Goal: Download file/media

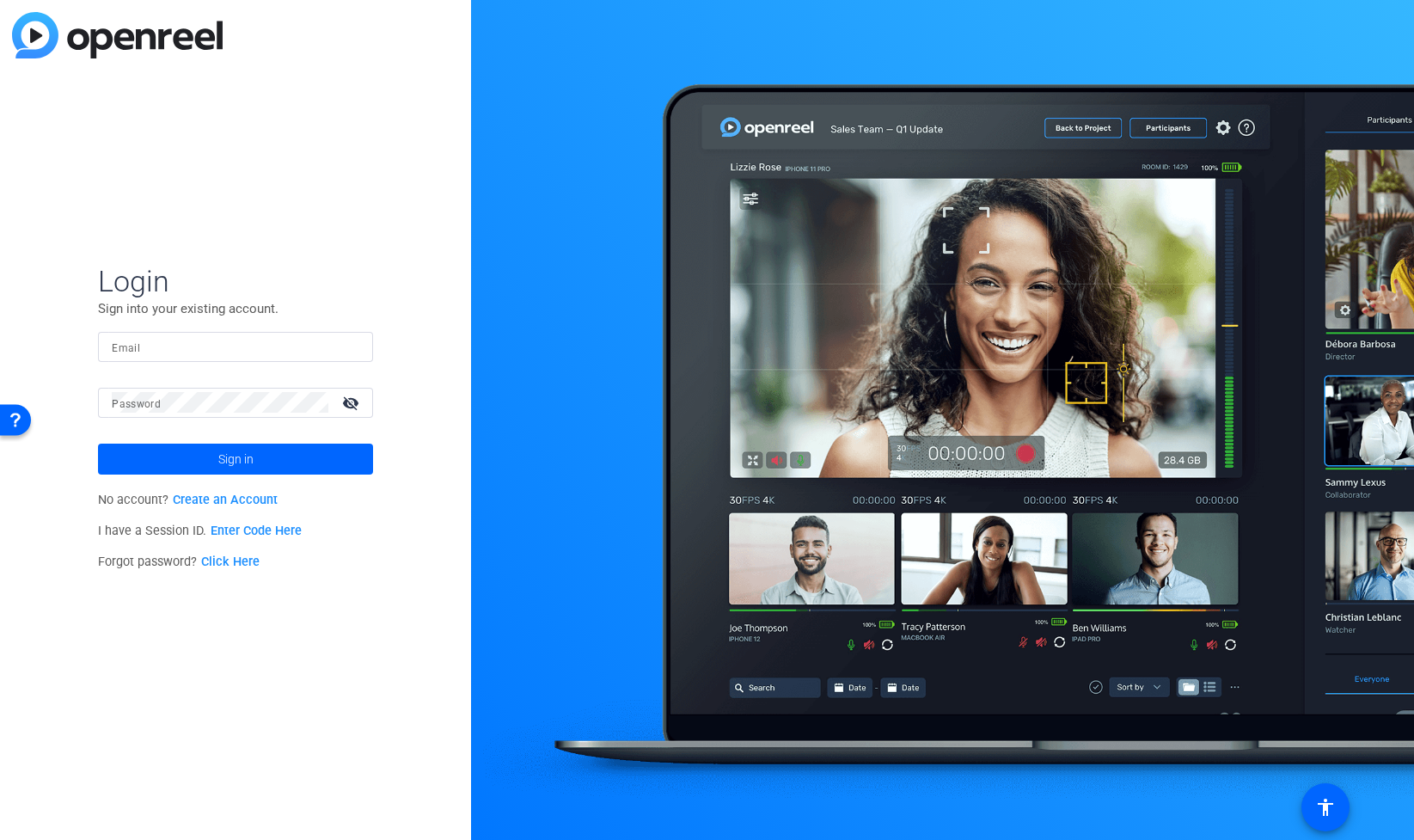
click at [174, 344] on input "Email" at bounding box center [236, 346] width 248 height 21
click at [246, 334] on div at bounding box center [236, 346] width 248 height 30
click at [192, 347] on input "Email" at bounding box center [236, 346] width 248 height 21
paste input "[EMAIL_ADDRESS][PERSON_NAME][DOMAIN_NAME]"
type input "[EMAIL_ADDRESS][PERSON_NAME][DOMAIN_NAME]"
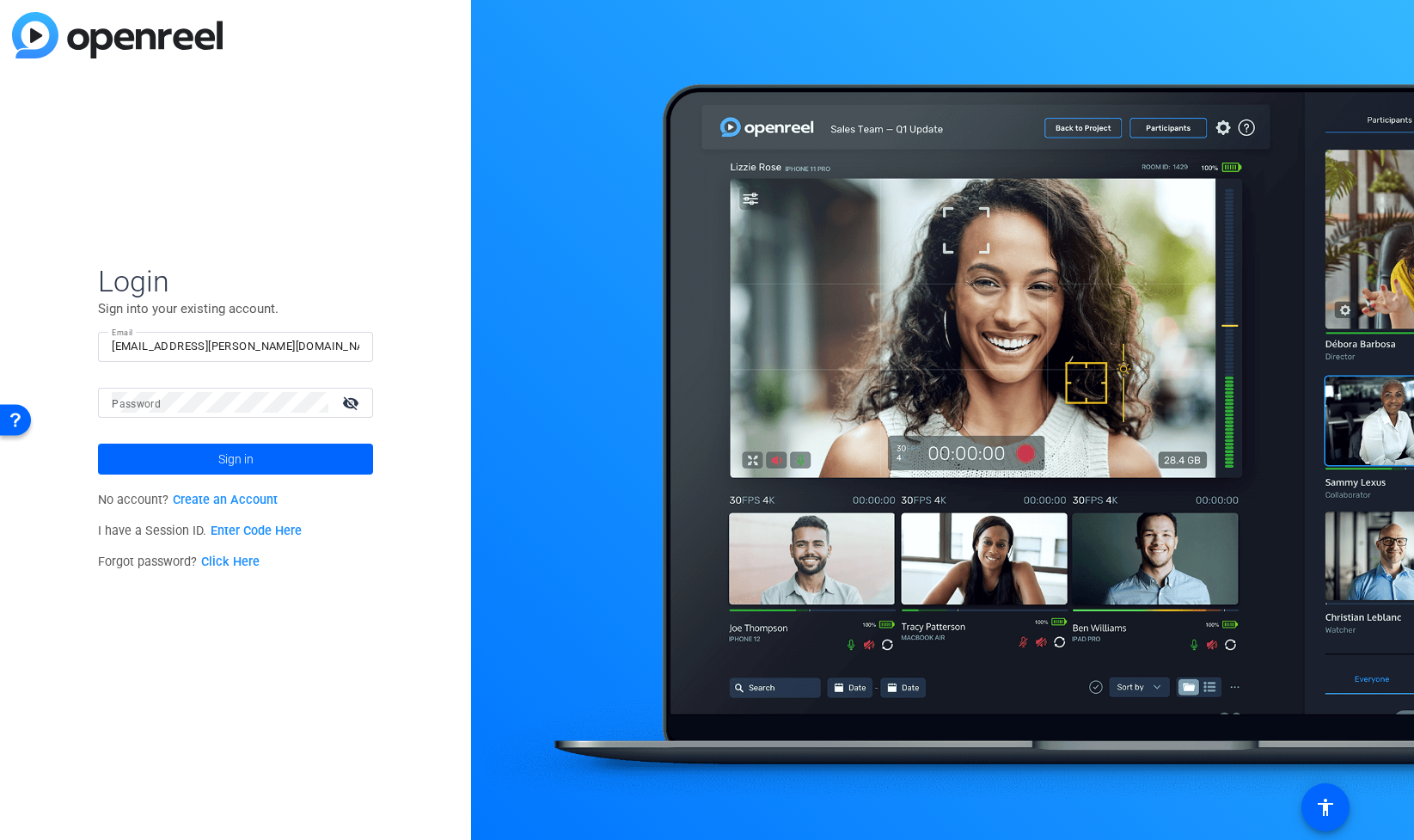
click at [149, 404] on mat-label "Password" at bounding box center [136, 404] width 49 height 12
click at [241, 458] on span "Sign in" at bounding box center [237, 459] width 36 height 43
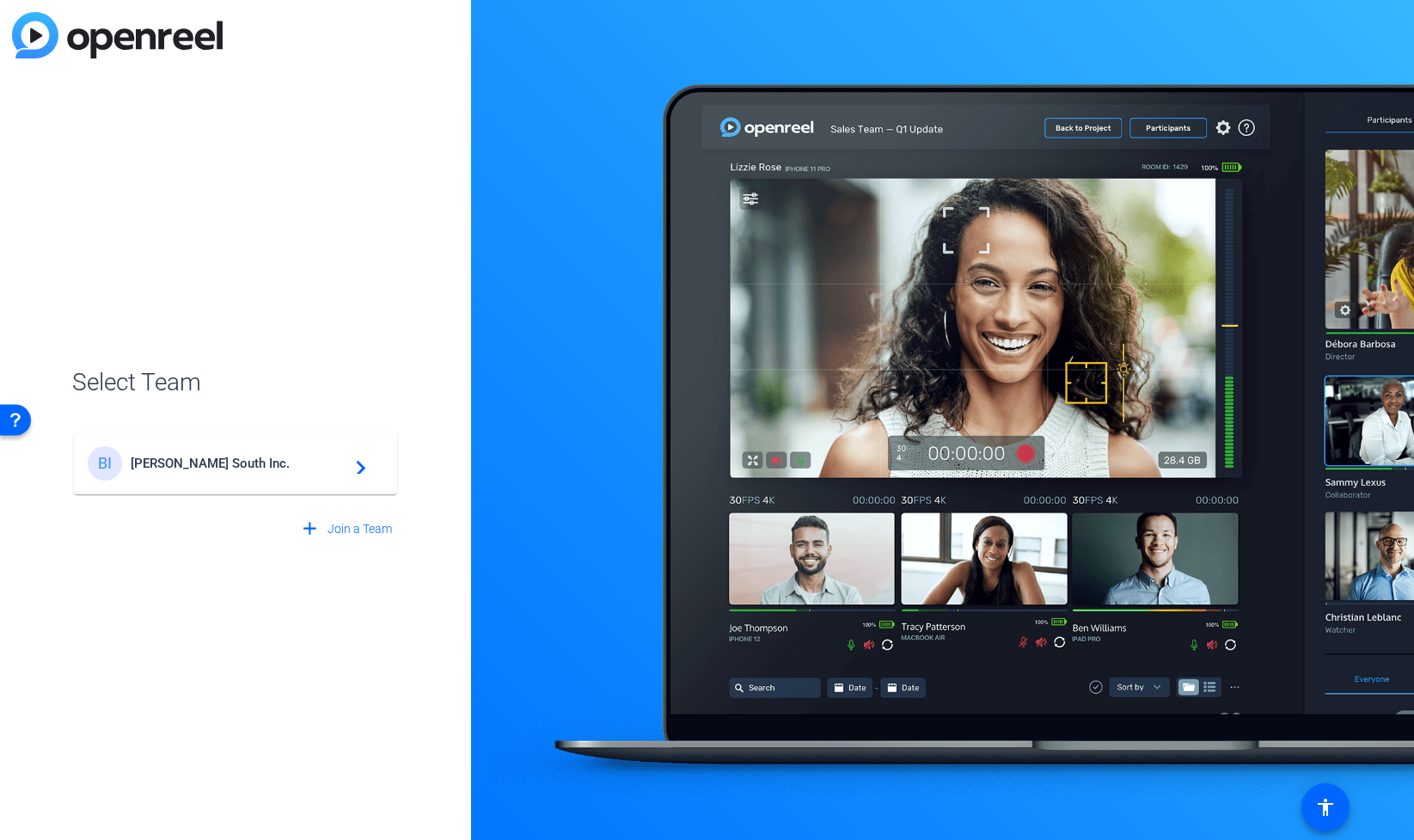
click at [352, 468] on mat-icon "navigate_next" at bounding box center [356, 464] width 21 height 21
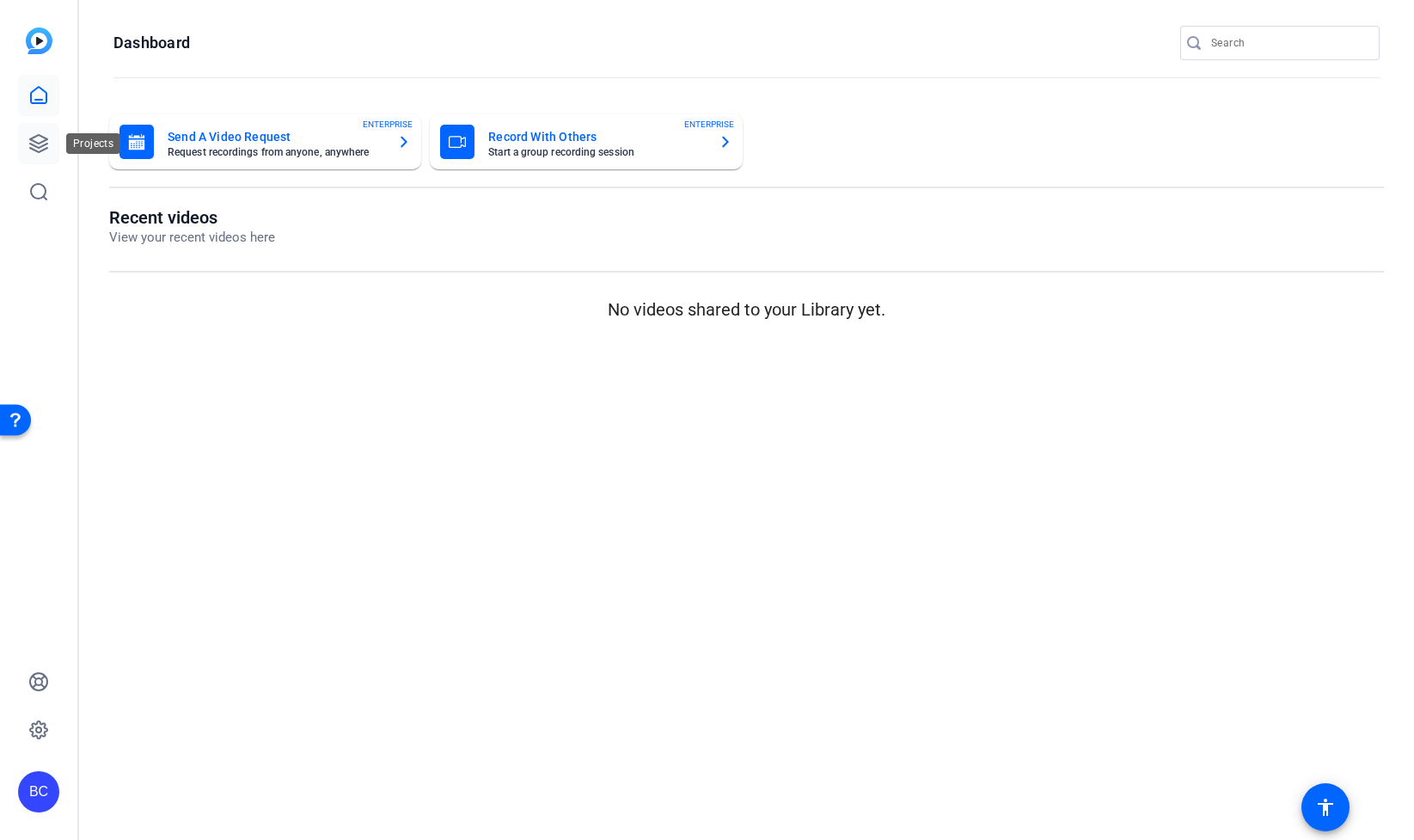
click at [28, 142] on icon at bounding box center [38, 144] width 21 height 21
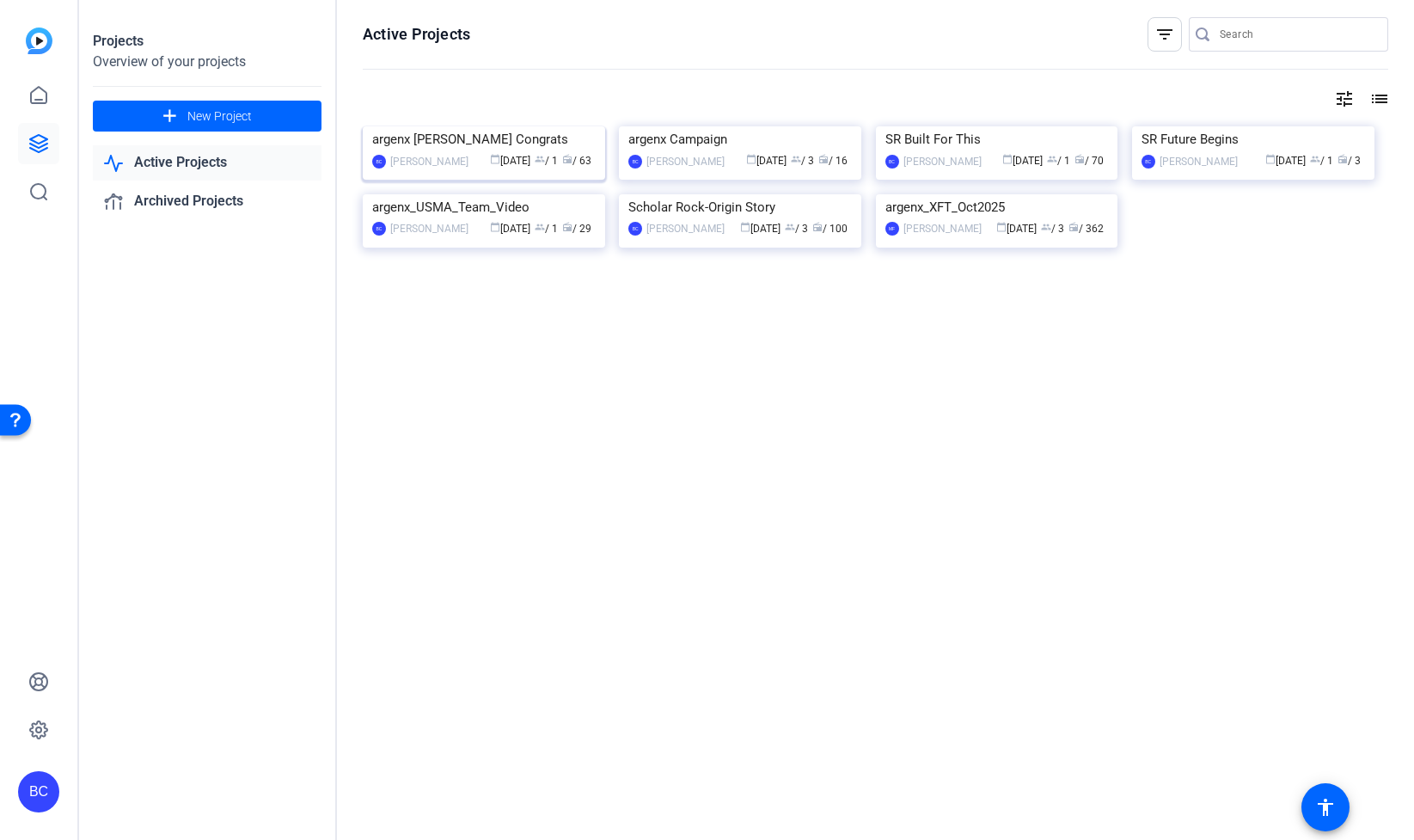
click at [515, 127] on img at bounding box center [484, 127] width 242 height 0
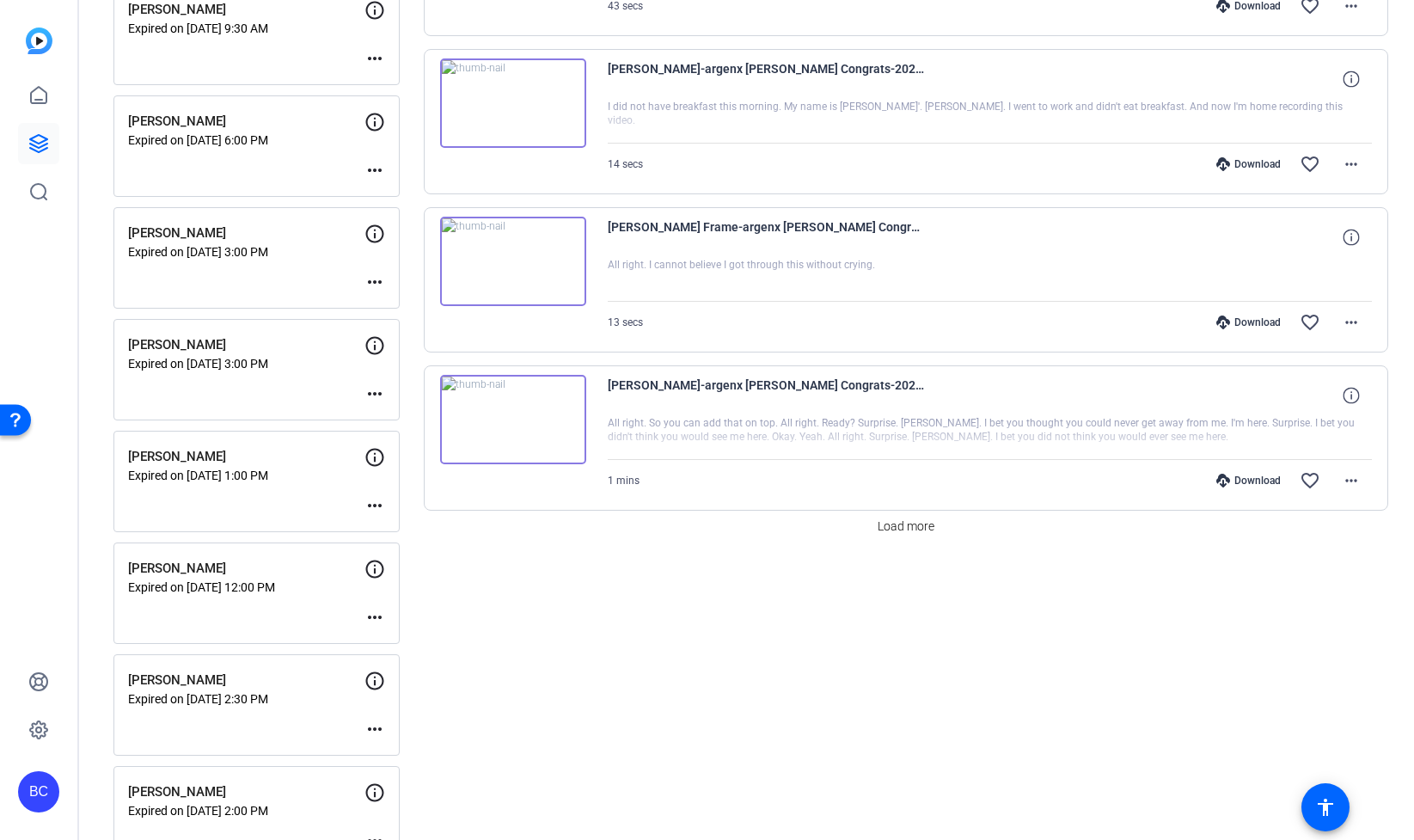
scroll to position [1296, 0]
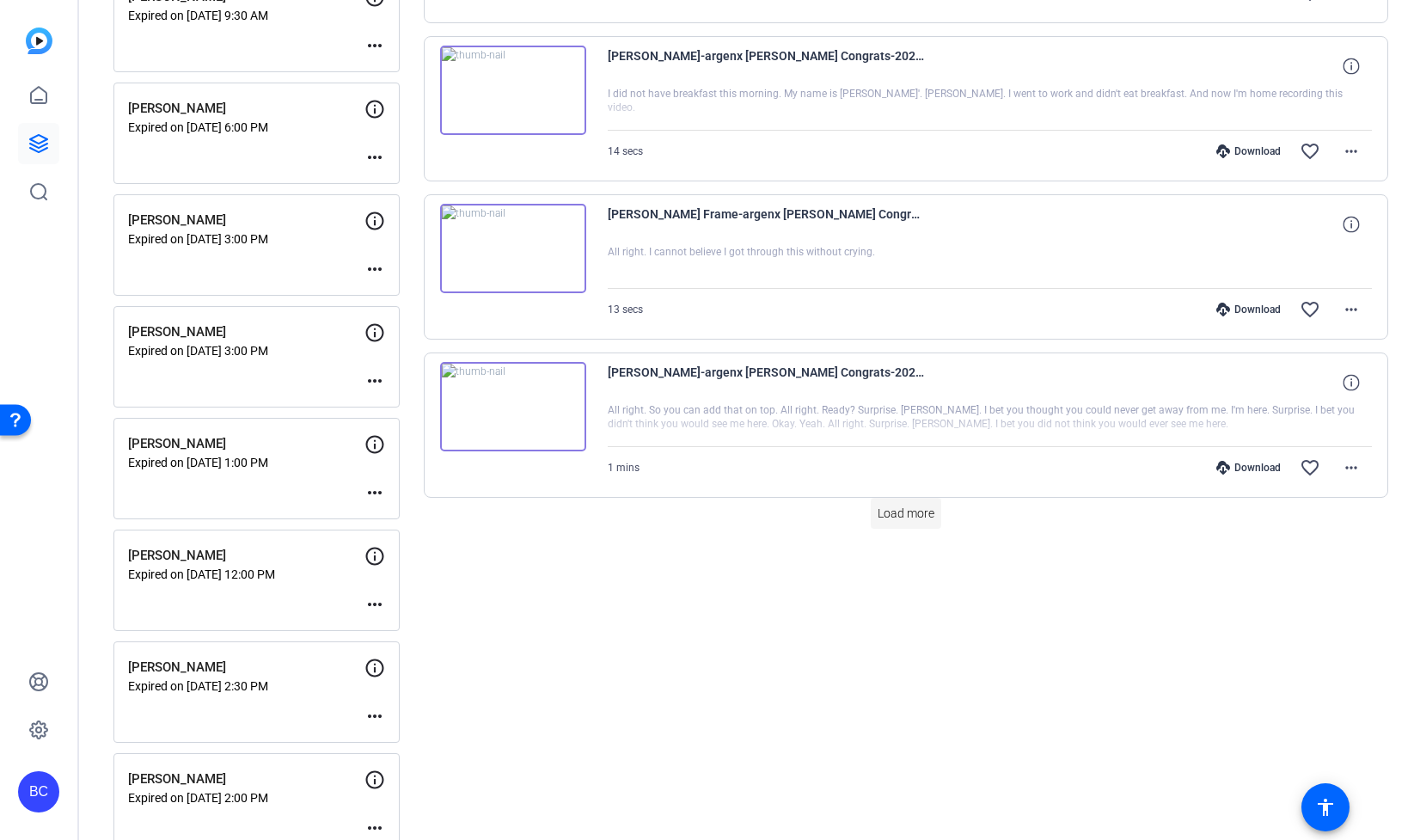
click at [898, 517] on span "Load more" at bounding box center [906, 513] width 56 height 18
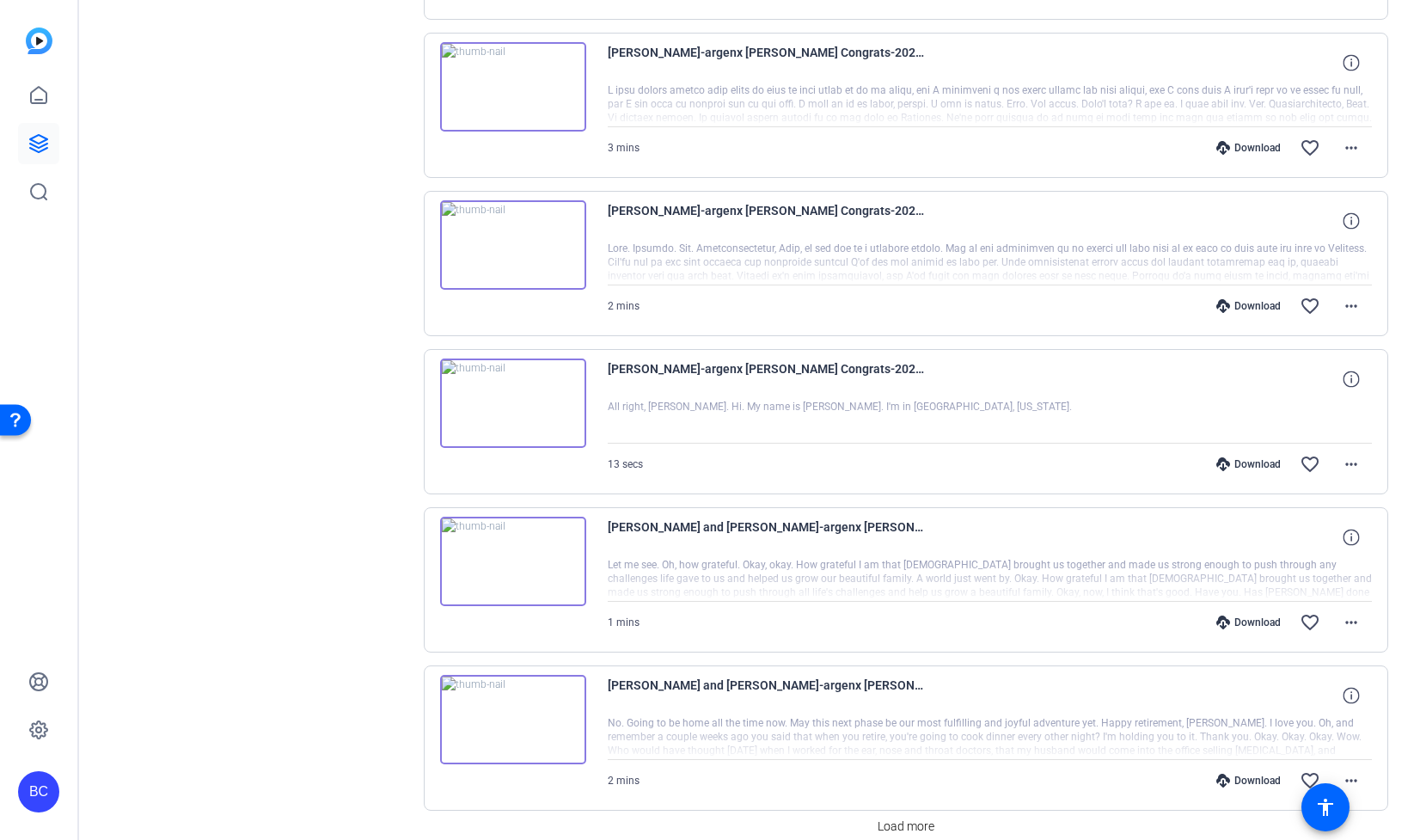
scroll to position [2643, 0]
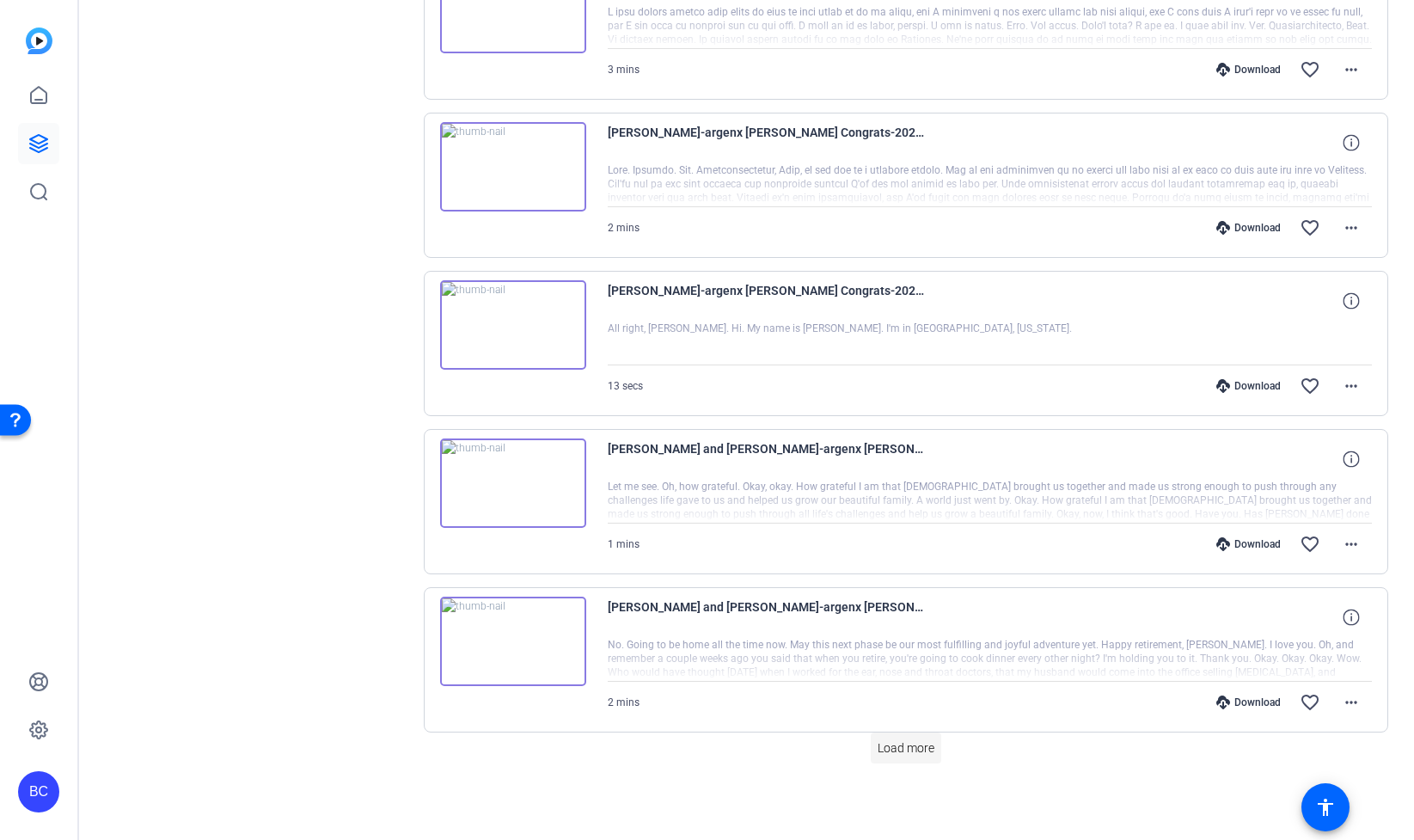
click at [925, 753] on span "Load more" at bounding box center [906, 748] width 56 height 18
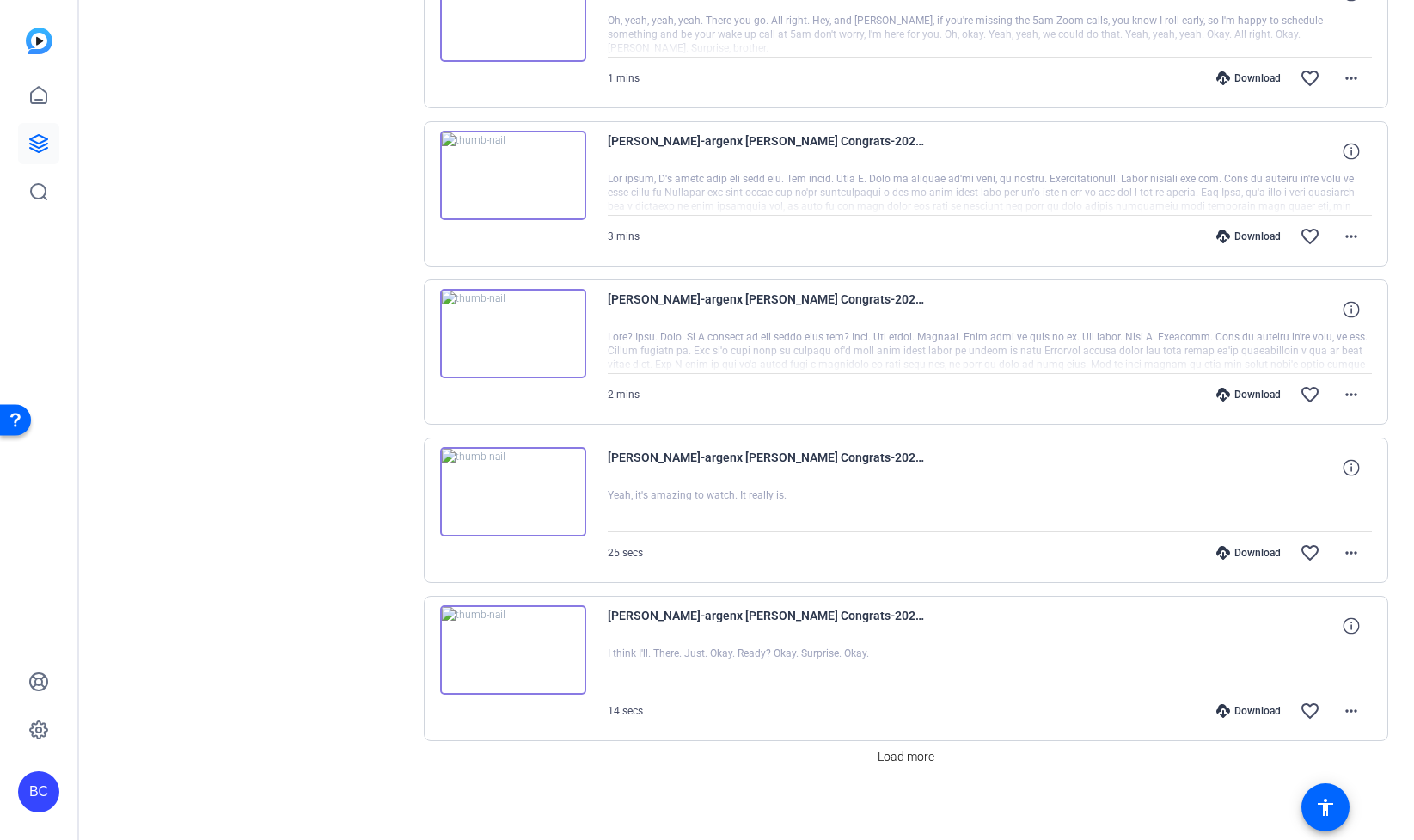
scroll to position [4224, 0]
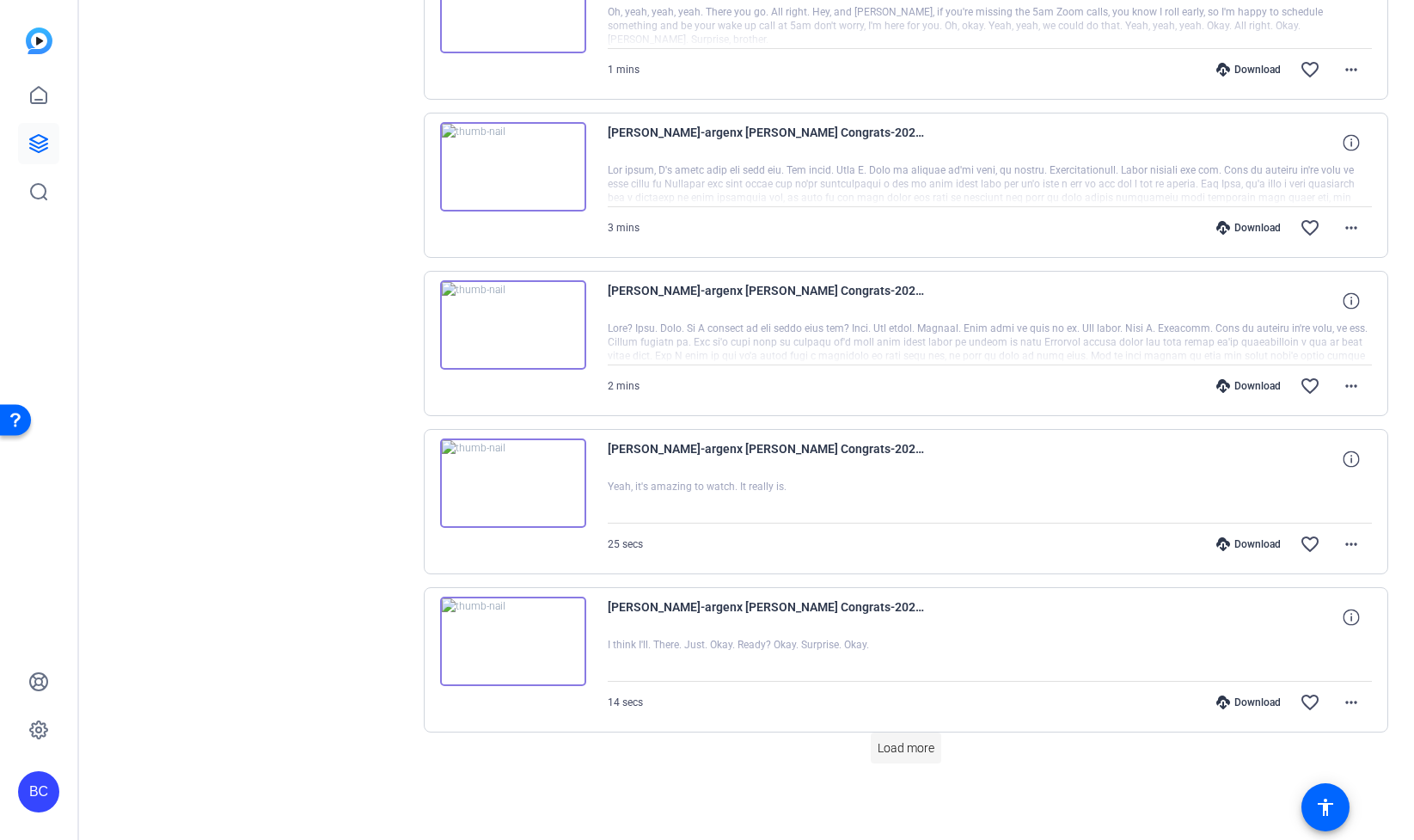
click at [903, 746] on span "Load more" at bounding box center [906, 748] width 56 height 18
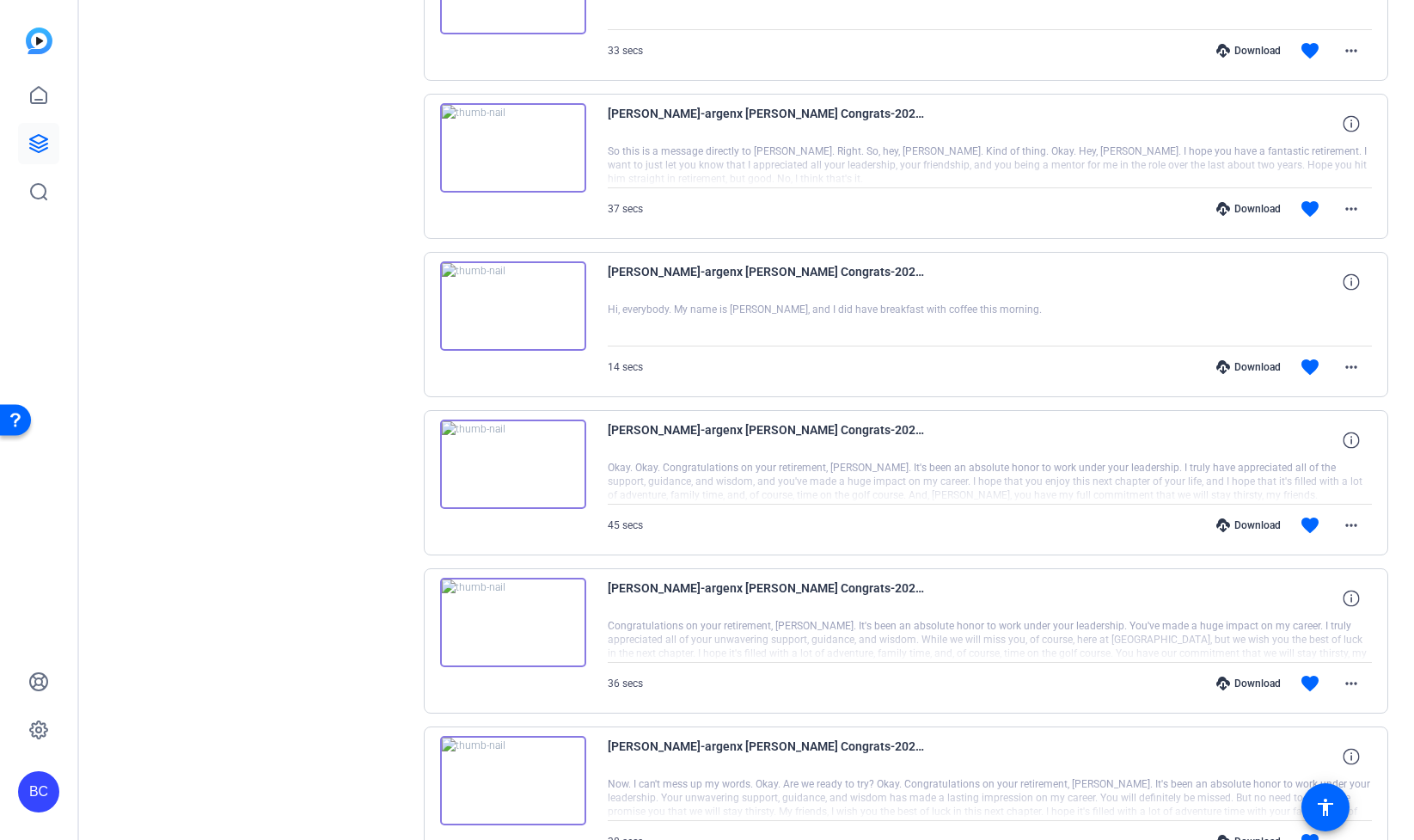
scroll to position [5806, 0]
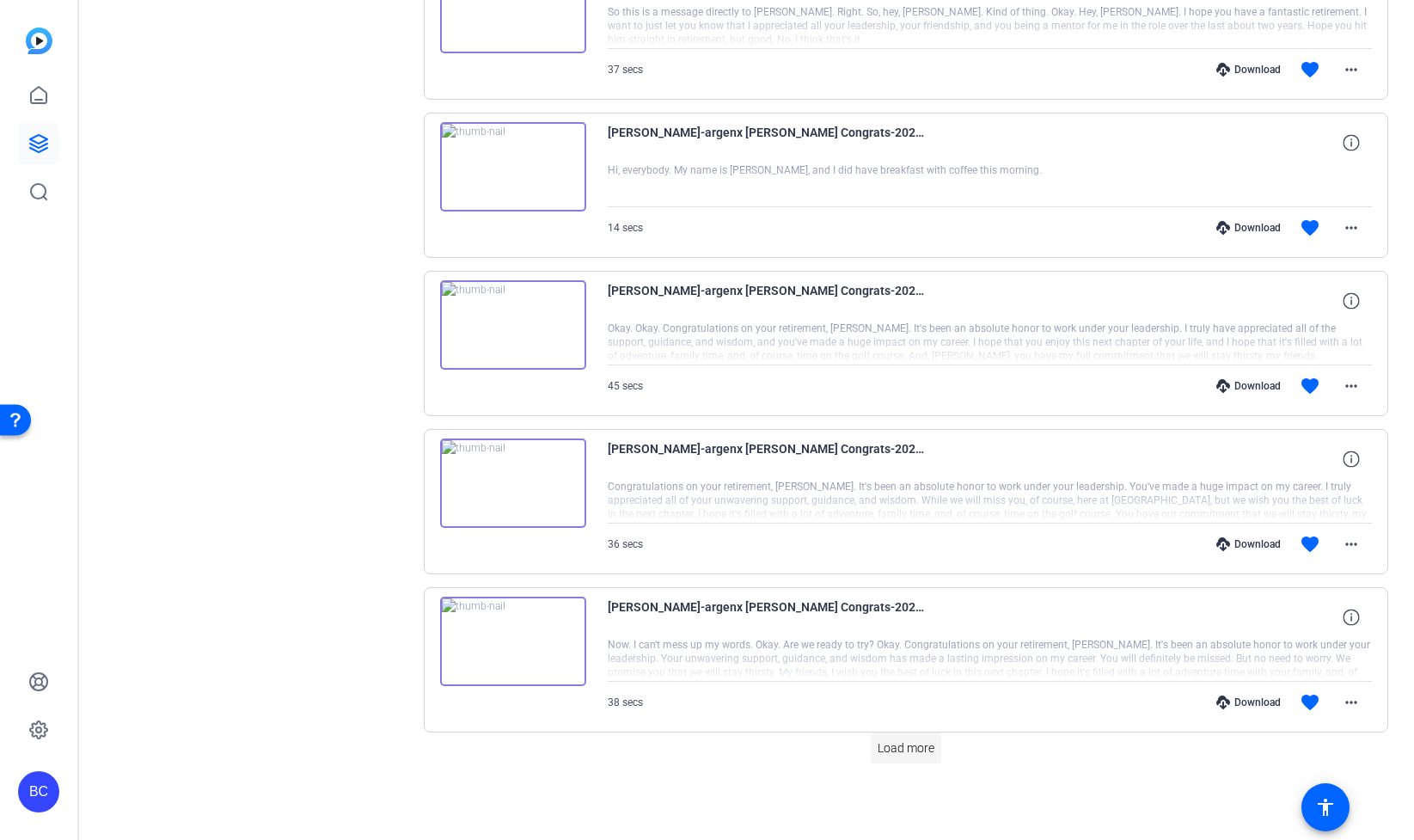
click at [906, 750] on span "Load more" at bounding box center [906, 748] width 56 height 18
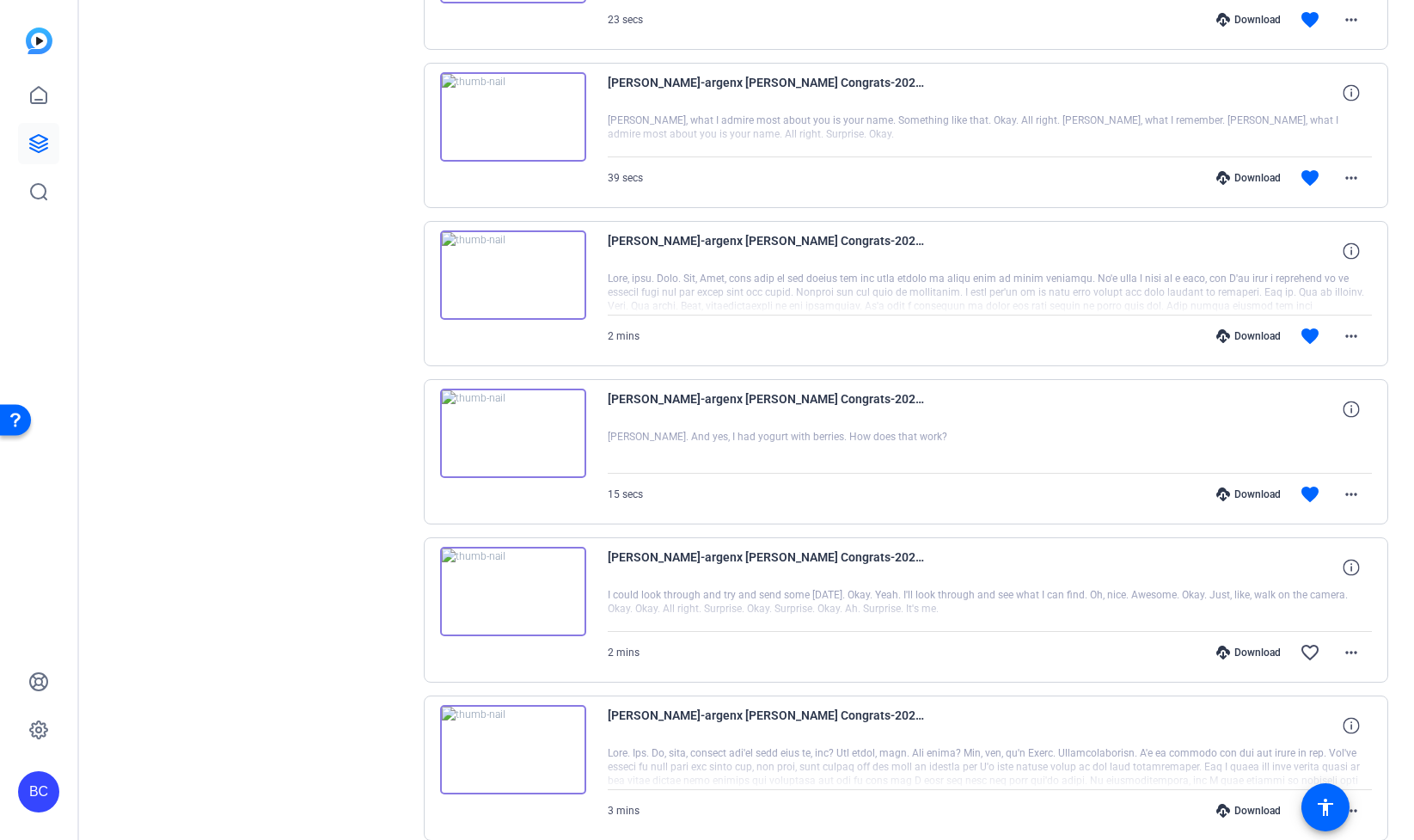
scroll to position [7387, 0]
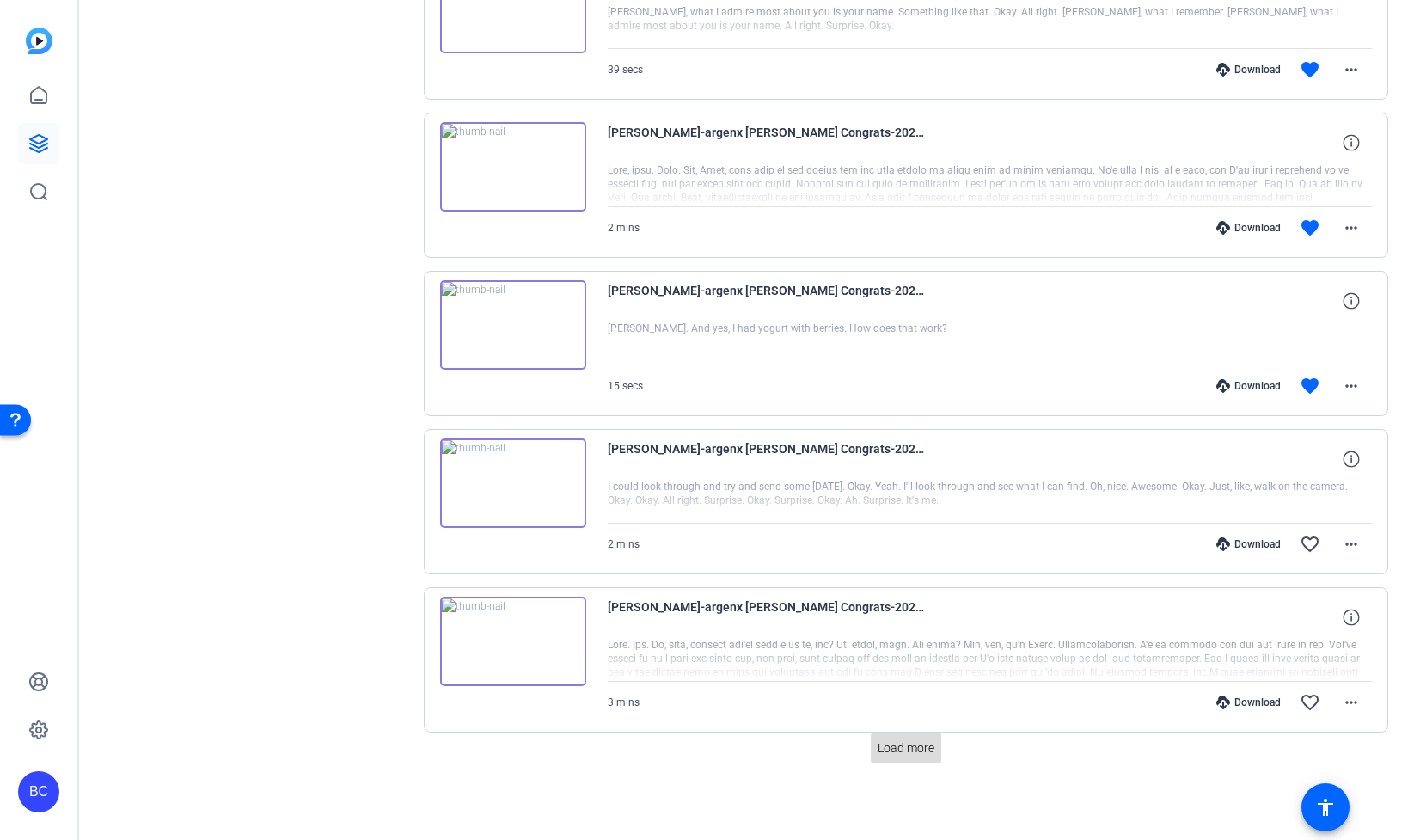
click at [914, 752] on span "Load more" at bounding box center [906, 748] width 56 height 18
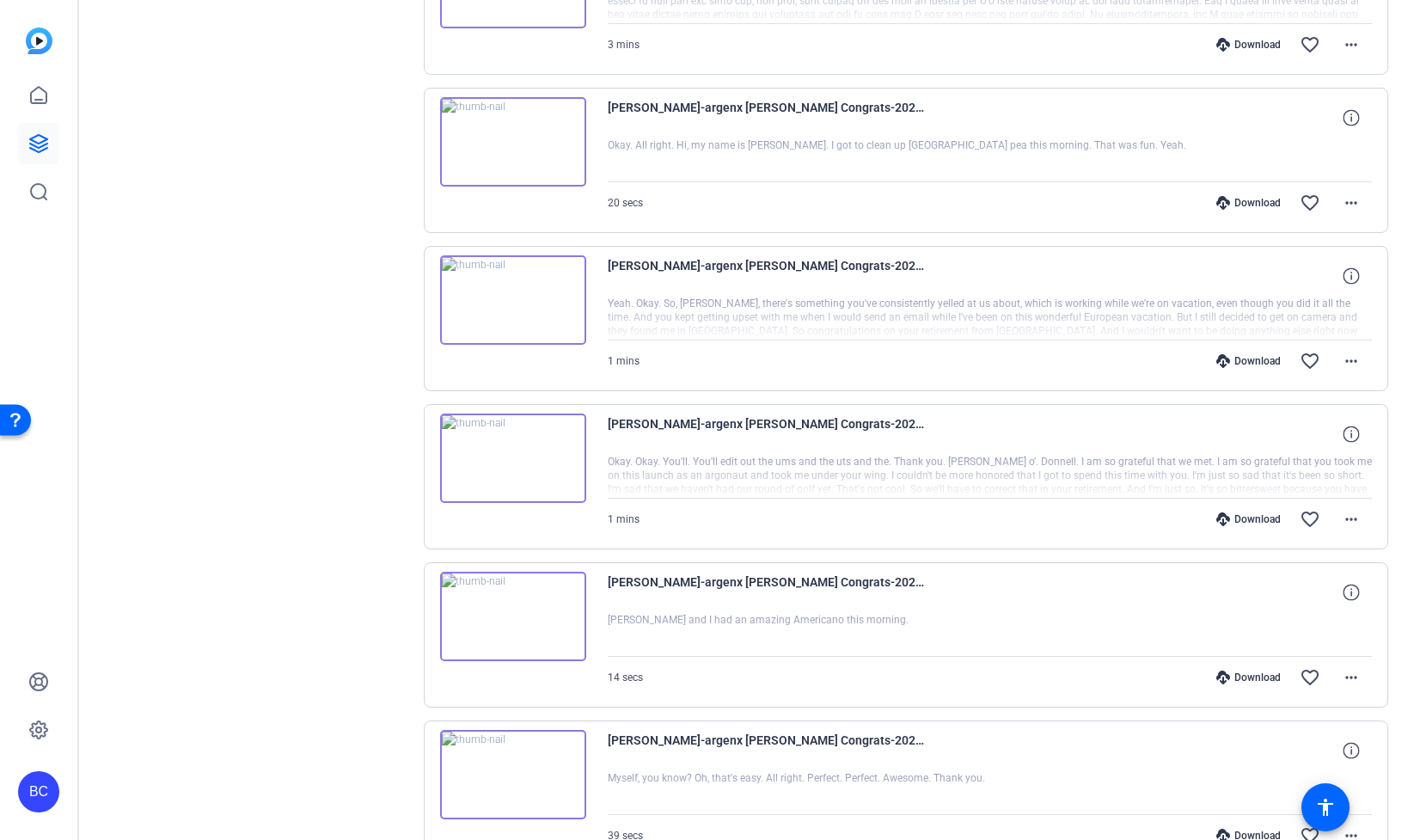
scroll to position [8042, 0]
click at [1343, 685] on mat-icon "more_horiz" at bounding box center [1352, 680] width 21 height 21
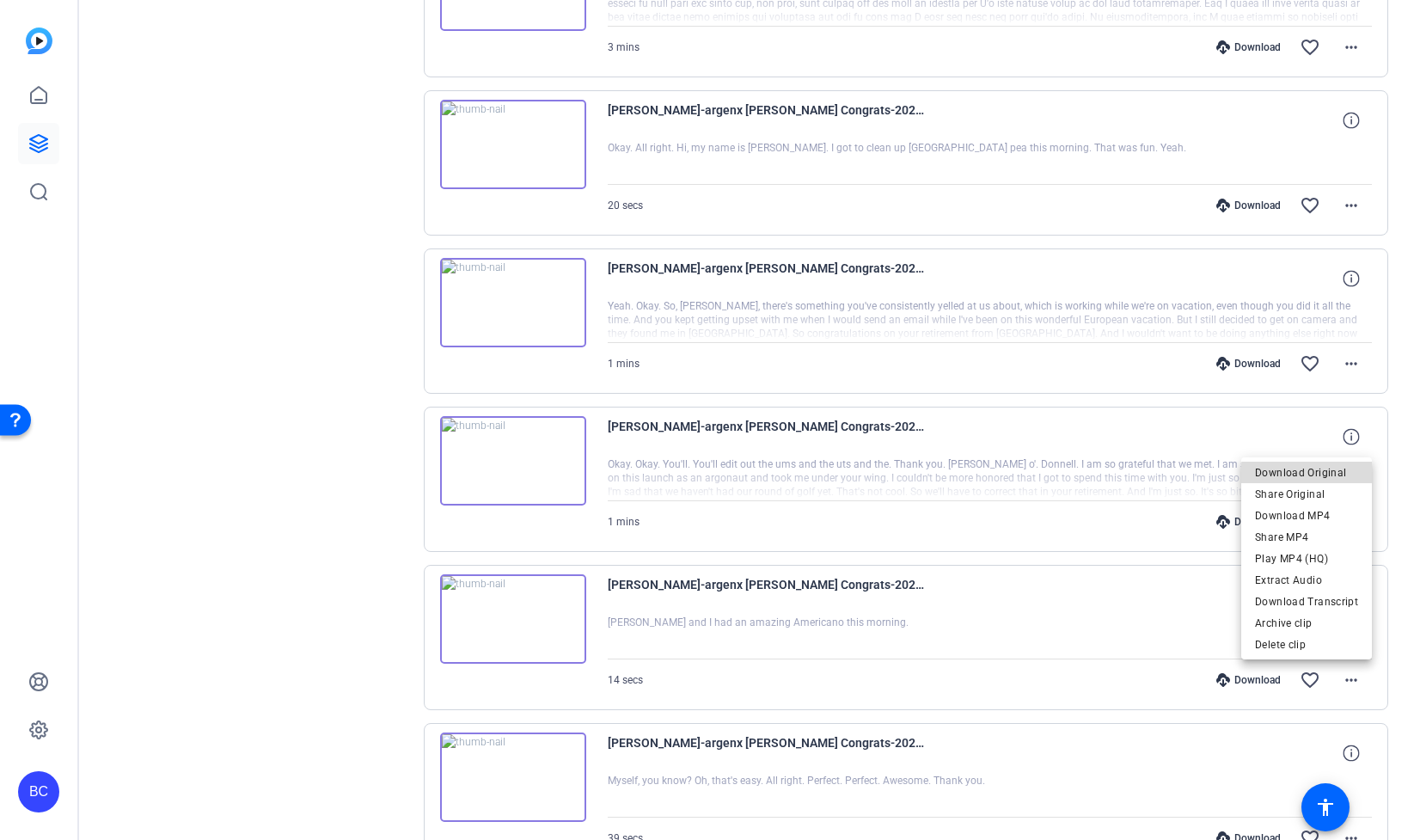
click at [1322, 475] on span "Download Original" at bounding box center [1307, 473] width 103 height 21
